Goal: Find specific page/section: Find specific page/section

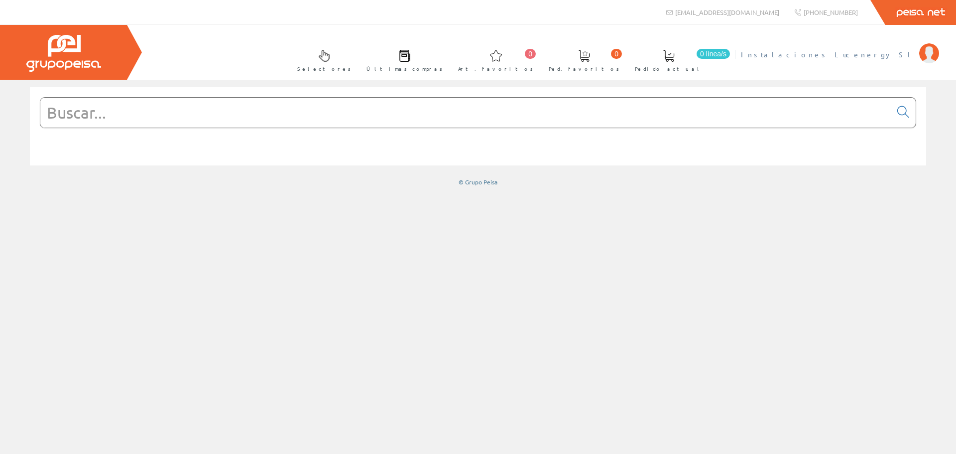
click at [856, 54] on span "Instalaciones Lucenergy Sl" at bounding box center [827, 54] width 173 height 10
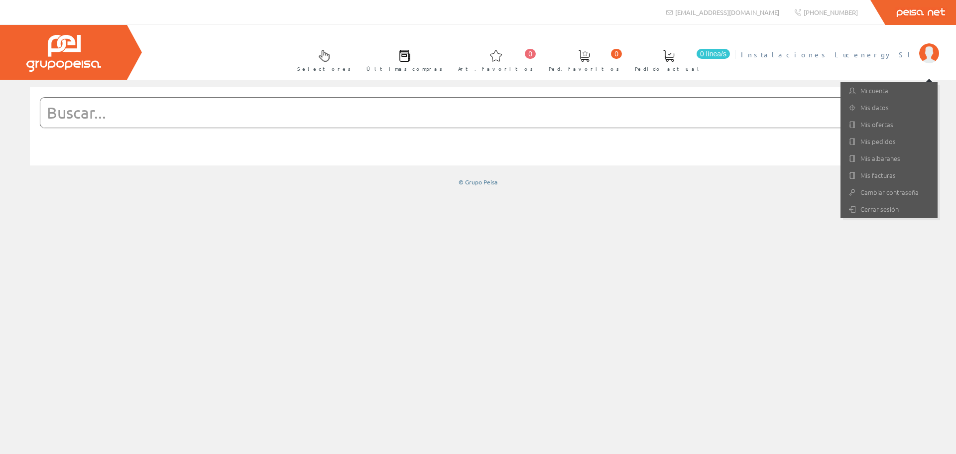
click at [207, 113] on input "text" at bounding box center [465, 113] width 851 height 30
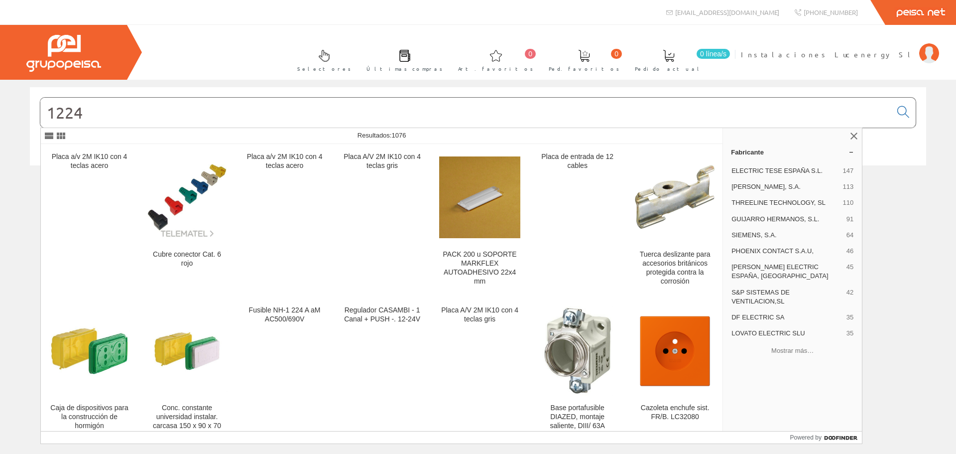
type input "1224"
click at [118, 115] on input "1224" at bounding box center [465, 113] width 851 height 30
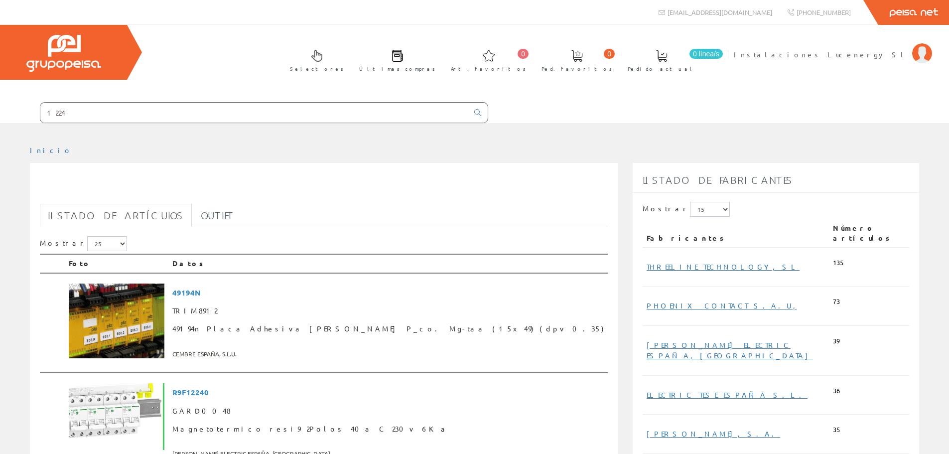
click at [72, 108] on input "1224" at bounding box center [254, 113] width 428 height 20
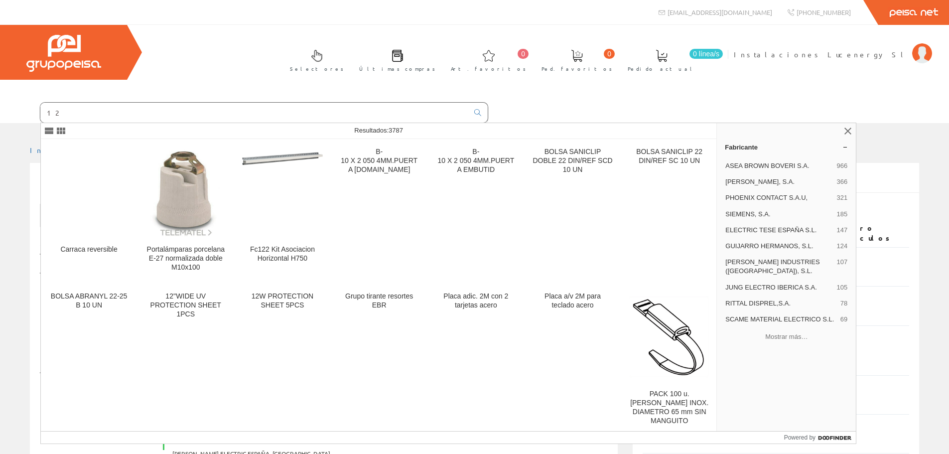
type input "1"
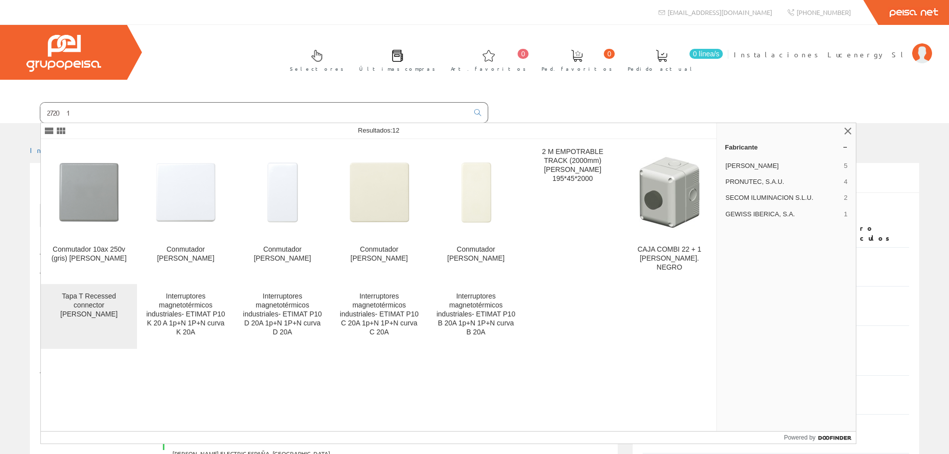
type input "27201"
click at [104, 298] on div "Tapa T Recessed connector blanca" at bounding box center [89, 305] width 80 height 27
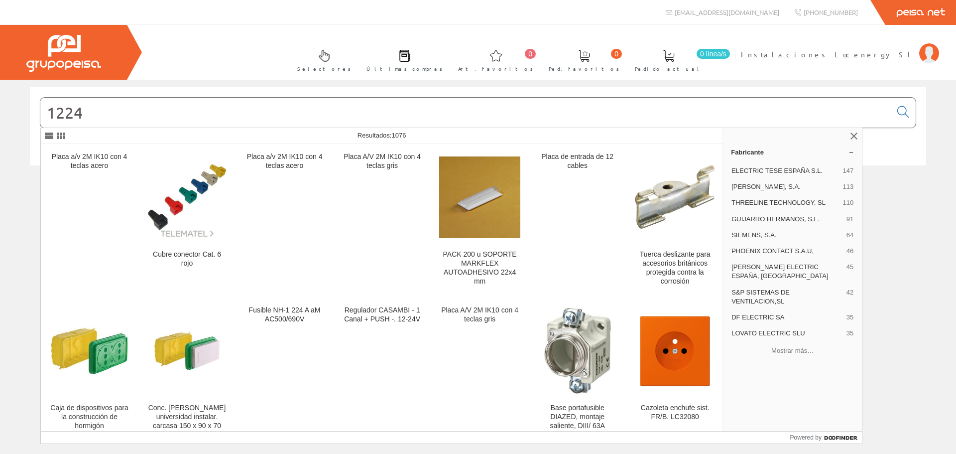
drag, startPoint x: 88, startPoint y: 111, endPoint x: 6, endPoint y: 115, distance: 81.3
click at [6, 115] on div "1224 © Grupo Peisa" at bounding box center [478, 136] width 956 height 99
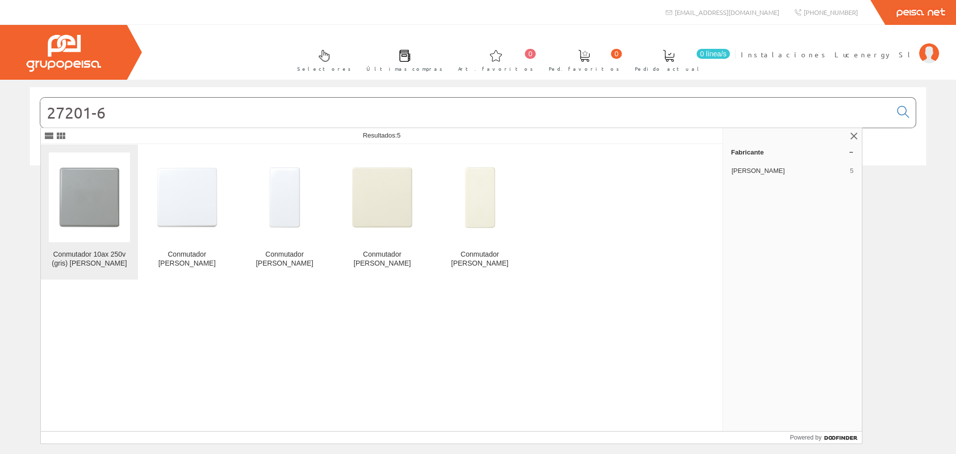
type input "27201-6"
click at [95, 262] on div "Conmutador 10ax 250v (gris) simon" at bounding box center [89, 259] width 81 height 18
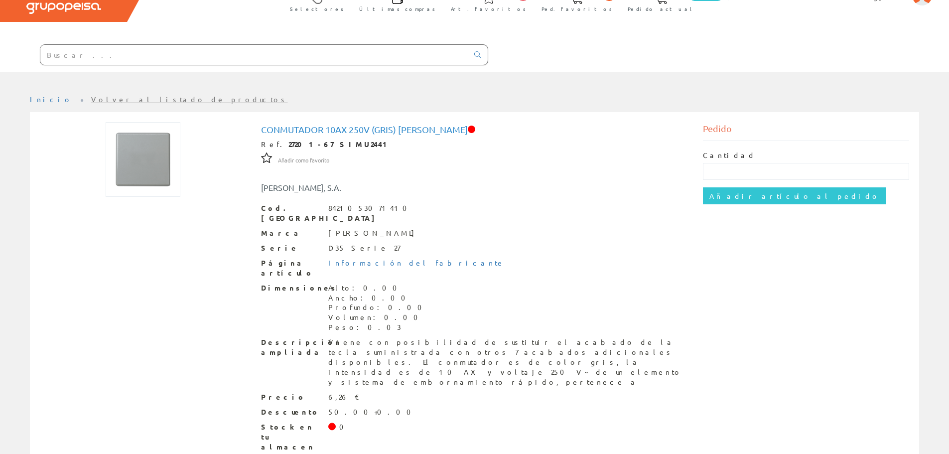
scroll to position [64, 0]
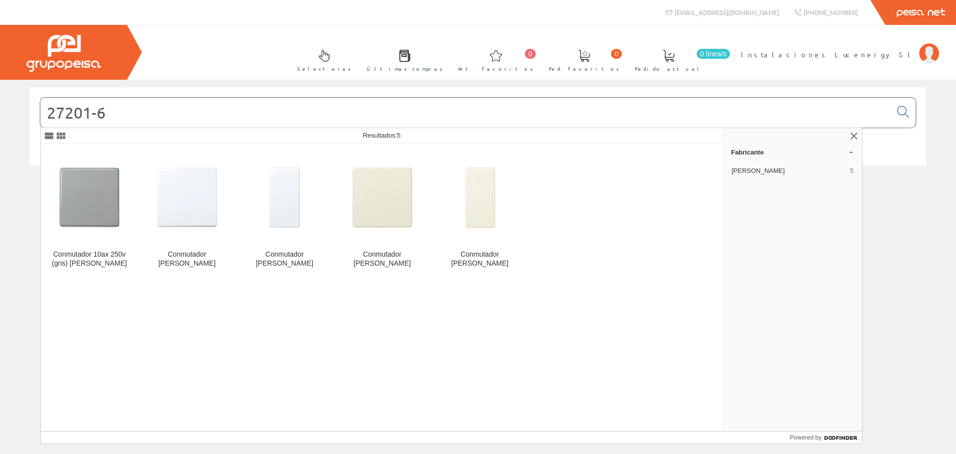
drag, startPoint x: 118, startPoint y: 117, endPoint x: 0, endPoint y: 122, distance: 117.6
click at [0, 122] on div "27201-6 © Grupo Peisa" at bounding box center [478, 136] width 956 height 99
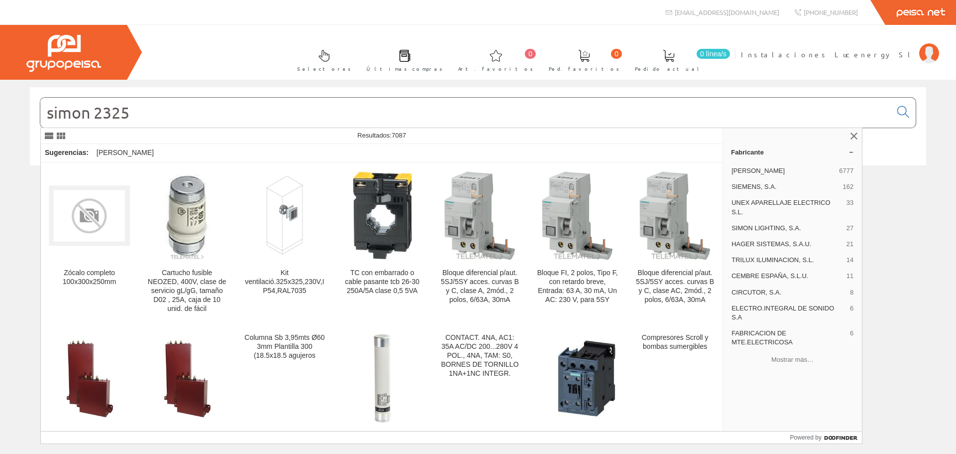
type input "simon 2325"
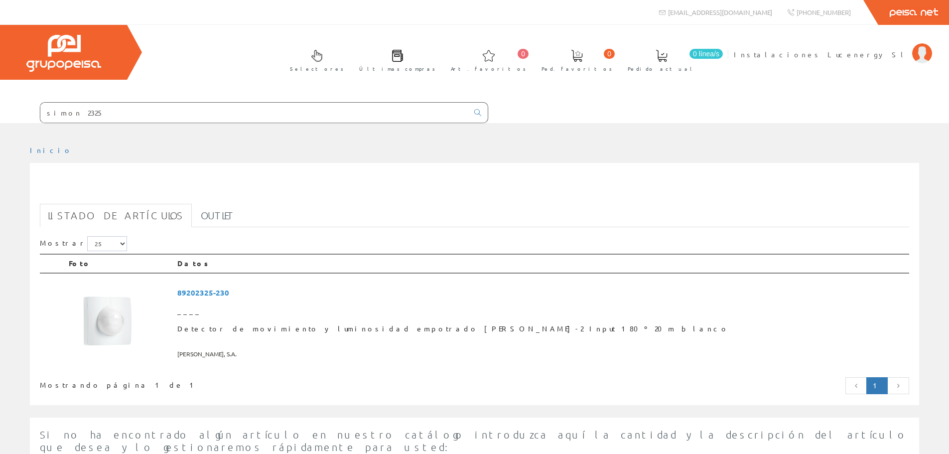
click at [94, 113] on input "simon 2325" at bounding box center [254, 113] width 428 height 20
drag, startPoint x: 61, startPoint y: 118, endPoint x: 3, endPoint y: 137, distance: 61.4
click at [3, 137] on div "[PERSON_NAME] 2325 Peisa Net" at bounding box center [474, 315] width 949 height 630
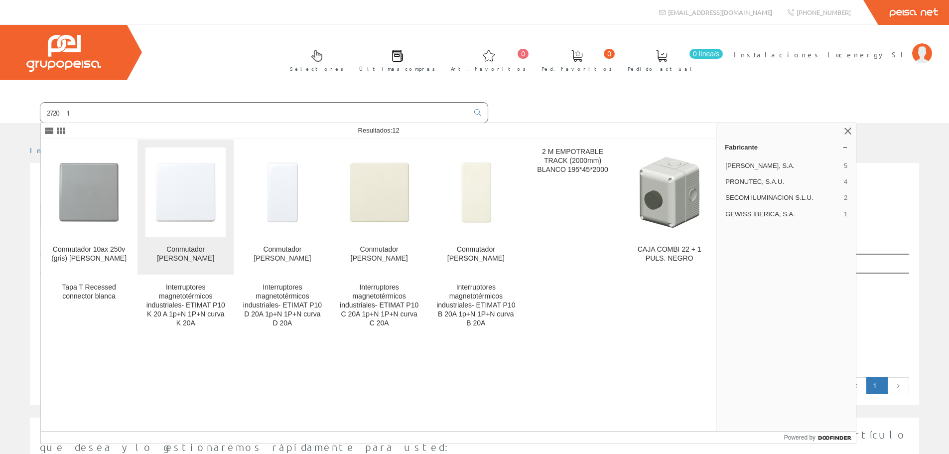
type input "27201"
click at [173, 251] on div "Conmutador [PERSON_NAME]" at bounding box center [185, 254] width 80 height 18
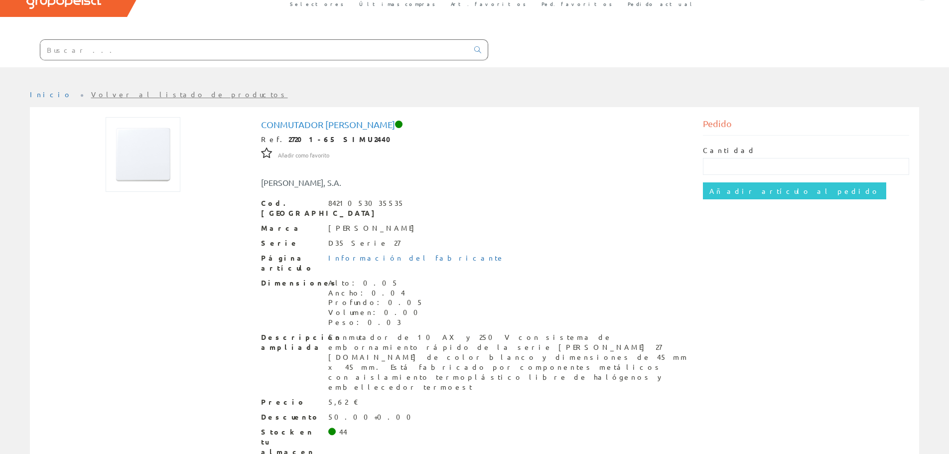
scroll to position [64, 0]
